Goal: Unclear

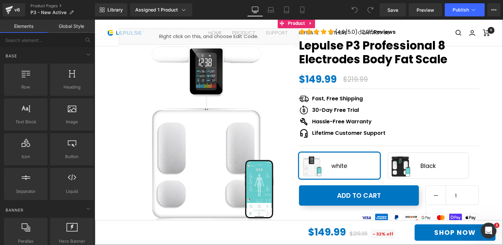
scroll to position [66, 0]
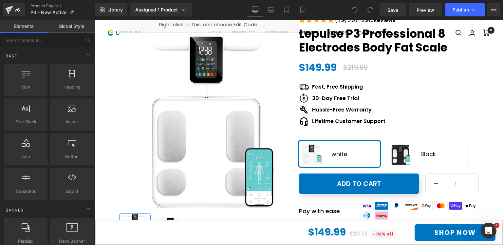
click at [421, 152] on span "Black" at bounding box center [428, 154] width 15 height 26
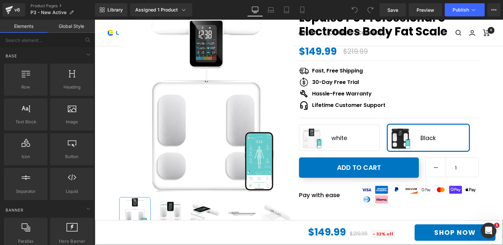
scroll to position [131, 0]
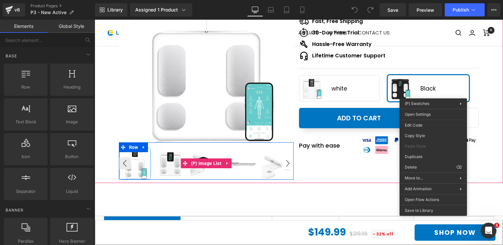
click at [286, 163] on button "›" at bounding box center [288, 163] width 12 height 12
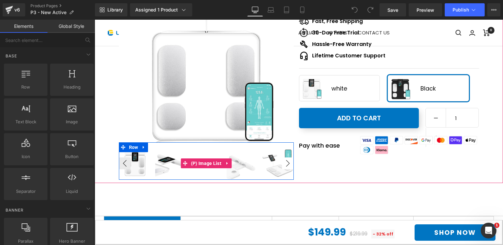
click at [286, 163] on button "›" at bounding box center [288, 163] width 12 height 12
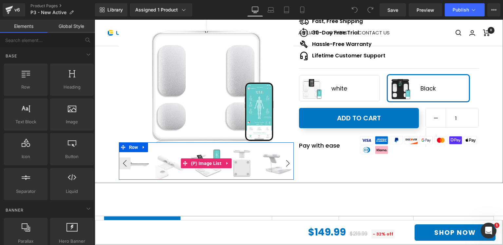
click at [286, 163] on button "›" at bounding box center [288, 163] width 12 height 12
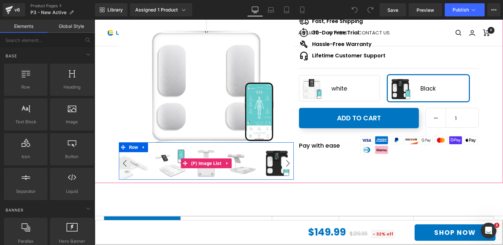
click at [286, 163] on button "›" at bounding box center [288, 163] width 12 height 12
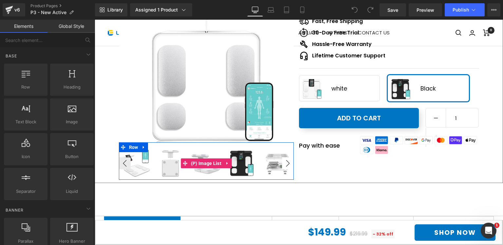
click at [286, 163] on button "›" at bounding box center [288, 163] width 12 height 12
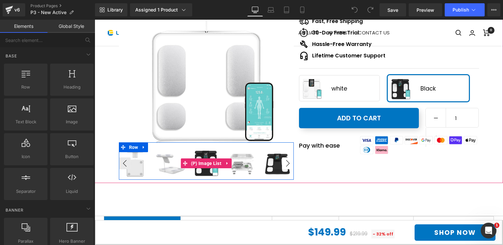
click at [286, 163] on button "›" at bounding box center [288, 163] width 12 height 12
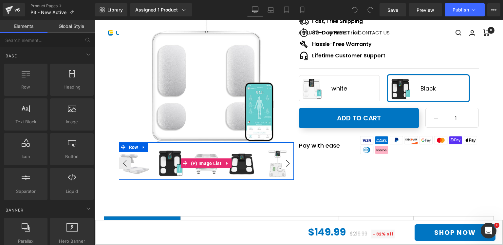
click at [286, 163] on button "›" at bounding box center [288, 163] width 12 height 12
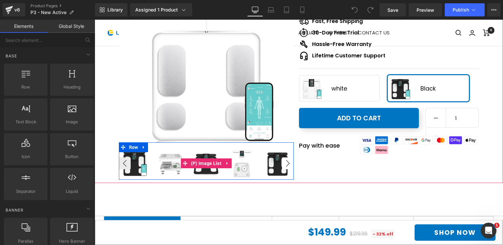
click at [286, 163] on button "›" at bounding box center [288, 163] width 12 height 12
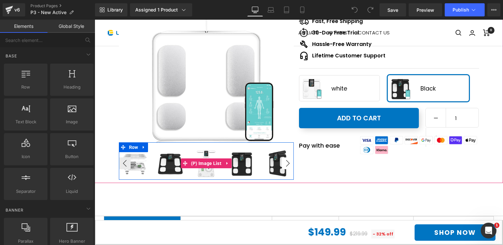
click at [286, 163] on button "›" at bounding box center [288, 163] width 12 height 12
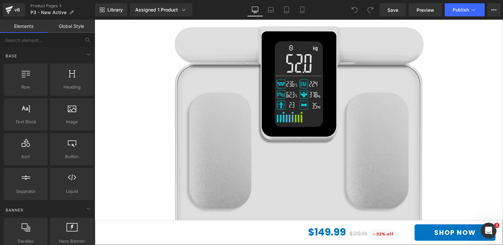
scroll to position [3245, 0]
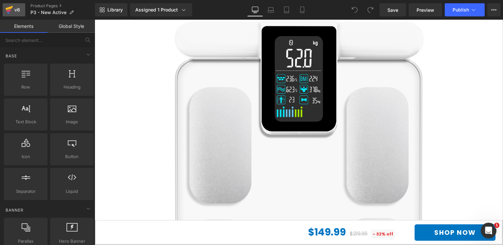
click at [14, 10] on div "v6" at bounding box center [17, 10] width 8 height 9
